Goal: Task Accomplishment & Management: Complete application form

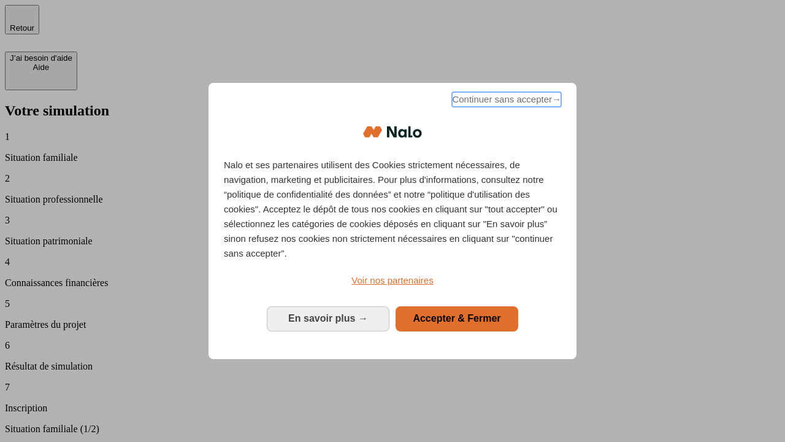
click at [505, 101] on span "Continuer sans accepter →" at bounding box center [506, 99] width 109 height 15
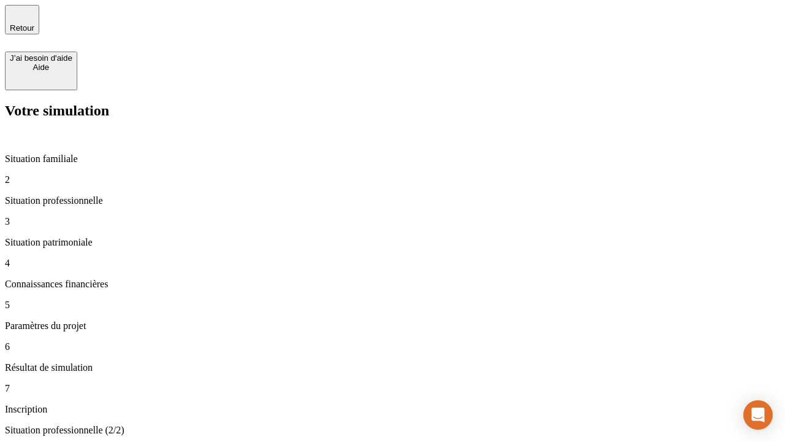
type input "30 000"
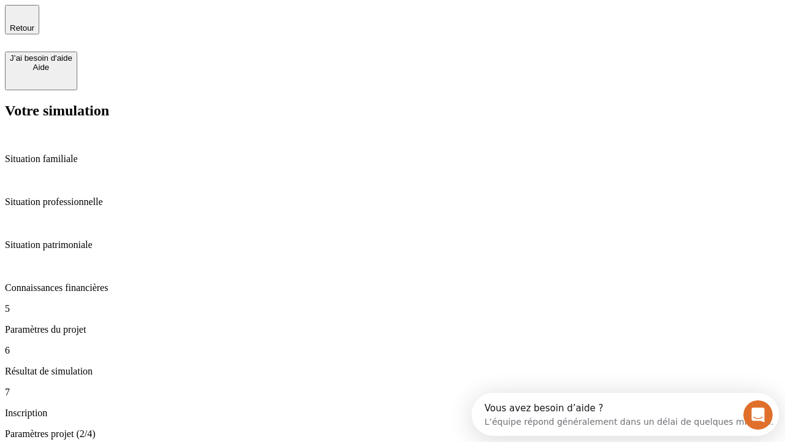
type input "25"
type input "64"
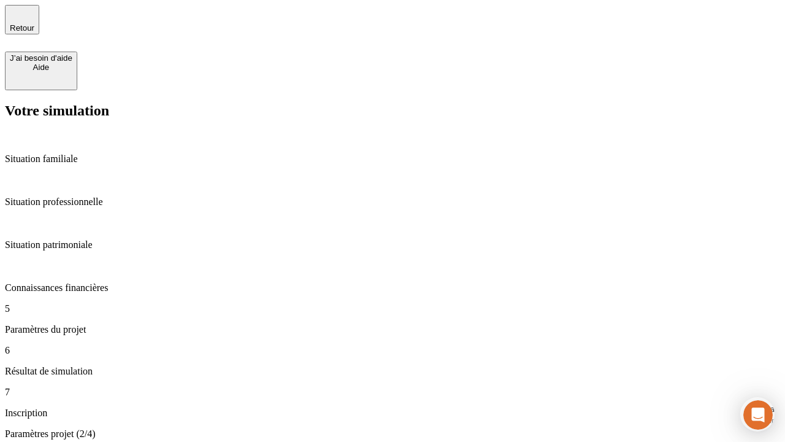
type input "1 000"
type input "640"
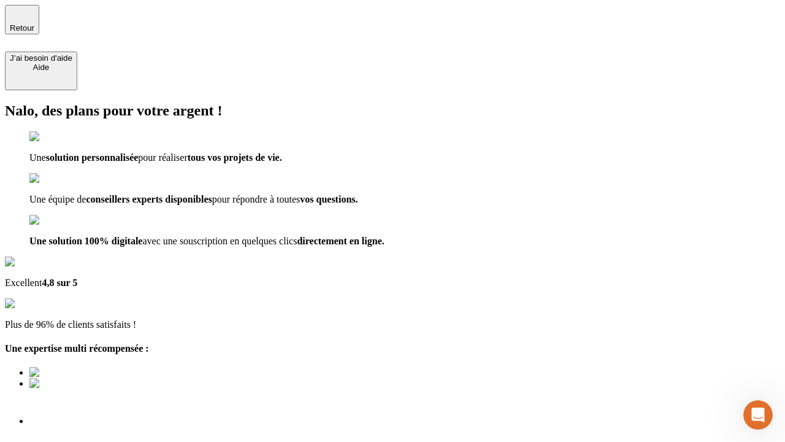
type input "[EMAIL_ADDRESS][PERSON_NAME][DOMAIN_NAME]"
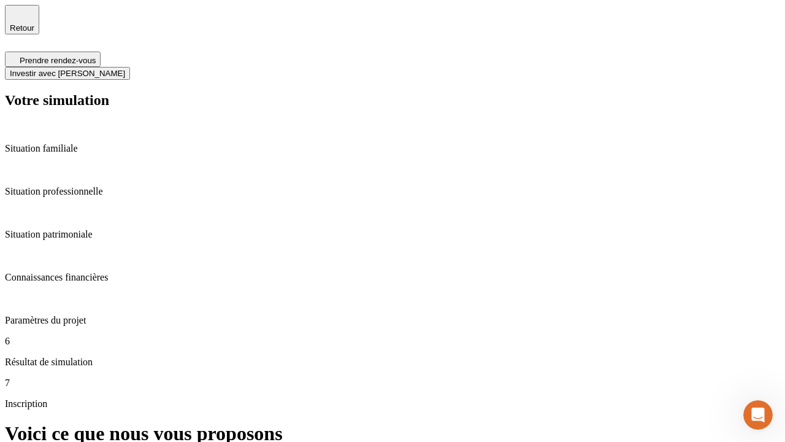
click at [125, 69] on span "Investir avec [PERSON_NAME]" at bounding box center [67, 73] width 115 height 9
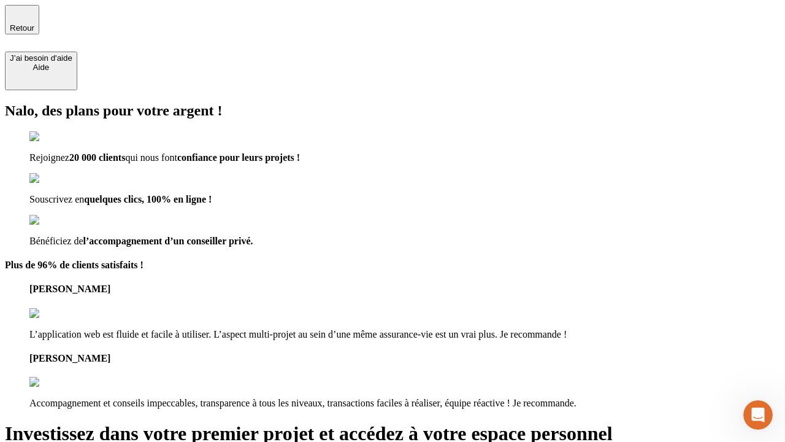
type input "[EMAIL_ADDRESS][PERSON_NAME][DOMAIN_NAME]"
